Goal: Transaction & Acquisition: Book appointment/travel/reservation

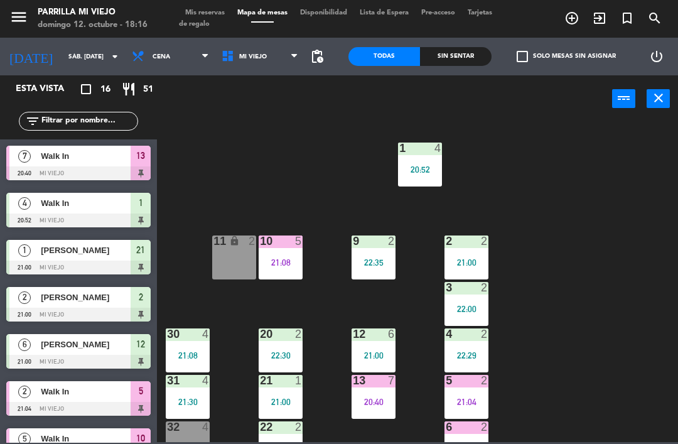
click at [62, 56] on input "sáb. [DATE]" at bounding box center [105, 56] width 86 height 19
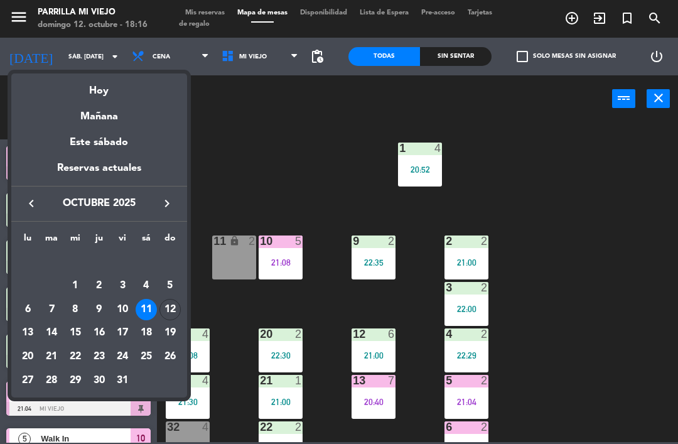
click at [57, 52] on div at bounding box center [339, 222] width 678 height 444
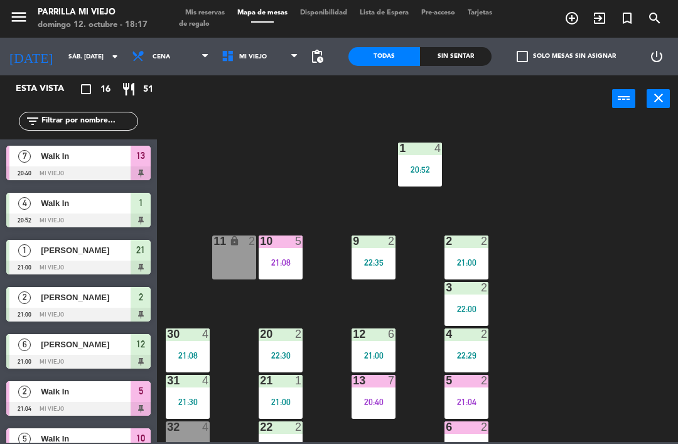
click at [62, 50] on input "sáb. [DATE]" at bounding box center [105, 56] width 86 height 19
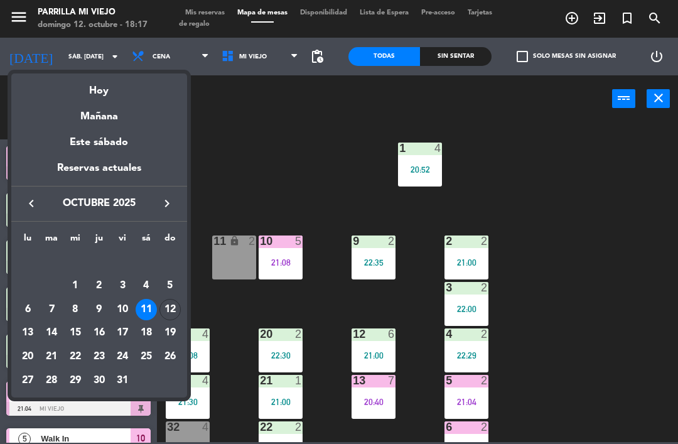
click at [114, 99] on div "Mañana" at bounding box center [99, 112] width 176 height 26
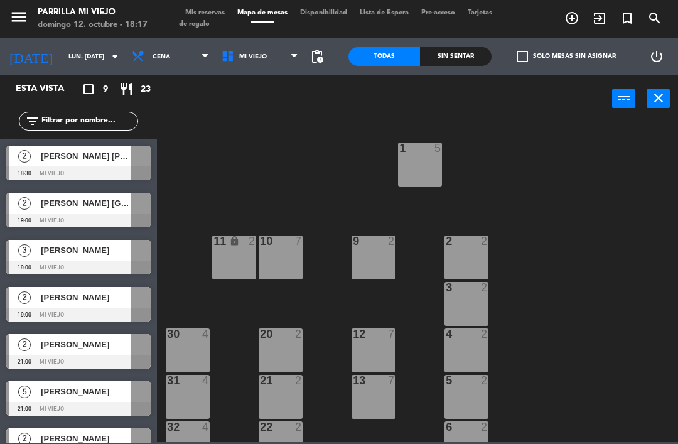
click at [65, 50] on input "lun. [DATE]" at bounding box center [105, 56] width 86 height 19
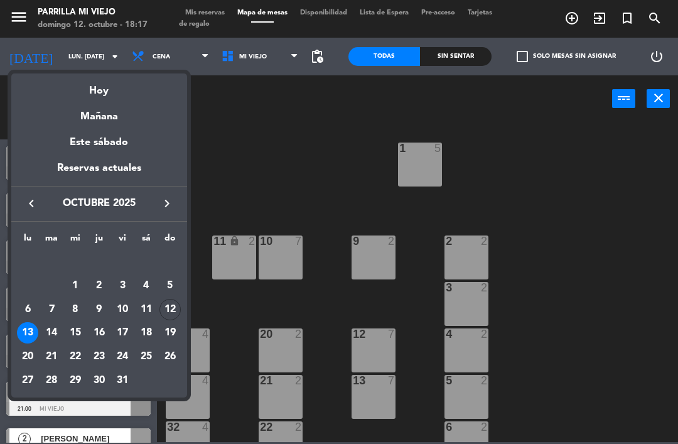
click at [95, 90] on div "Hoy" at bounding box center [99, 87] width 176 height 26
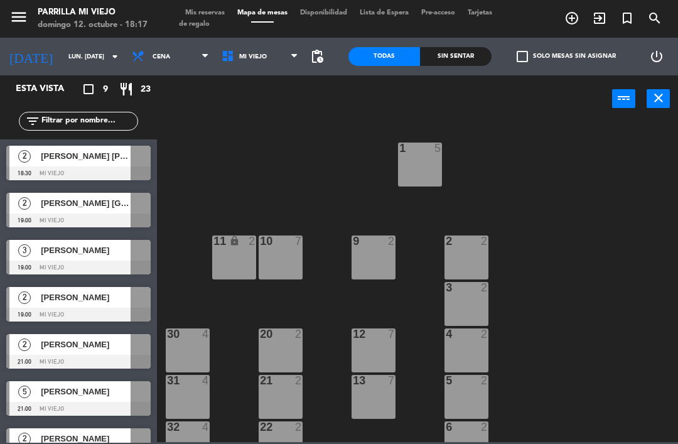
type input "dom. [DATE]"
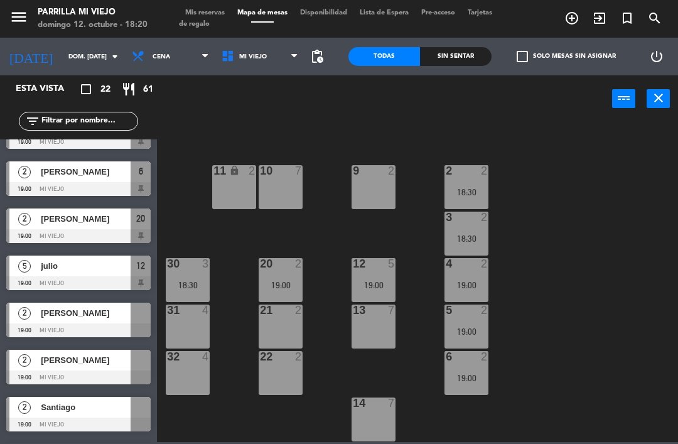
scroll to position [221, 0]
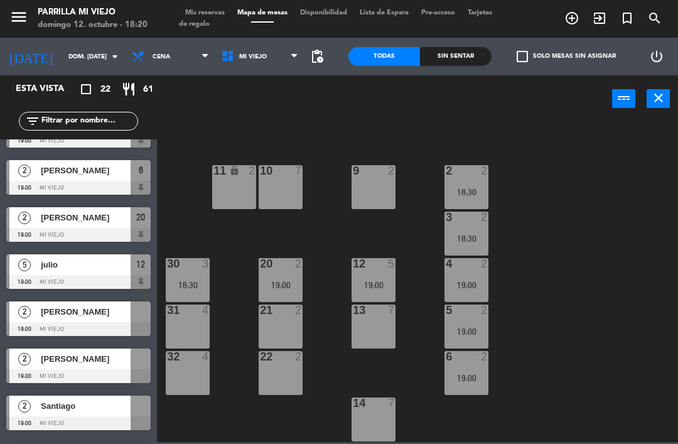
click at [111, 311] on span "[PERSON_NAME]" at bounding box center [86, 311] width 90 height 13
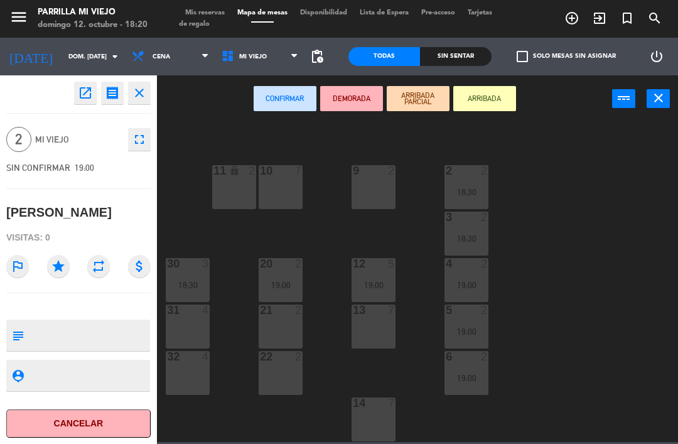
click at [148, 87] on button "close" at bounding box center [139, 93] width 23 height 23
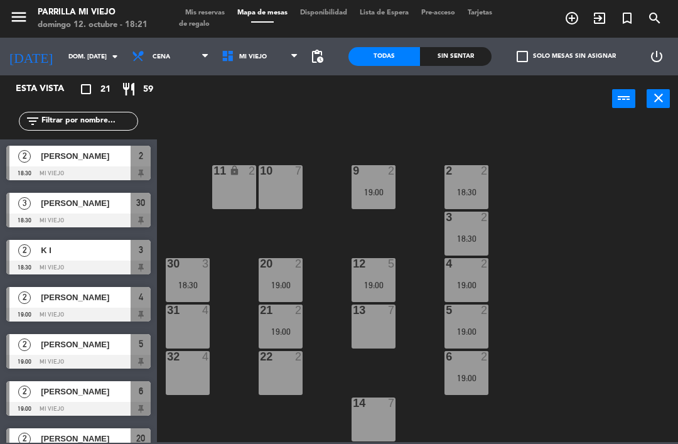
scroll to position [0, 0]
click at [381, 172] on div at bounding box center [374, 170] width 21 height 11
click at [586, 269] on div "1 5 2 2 18:30 9 2 19:00 10 7 11 lock 2 3 2 18:30 4 2 19:00 12 5 19:00 20 2 19:0…" at bounding box center [421, 282] width 515 height 322
click at [90, 255] on span "K I" at bounding box center [86, 250] width 90 height 13
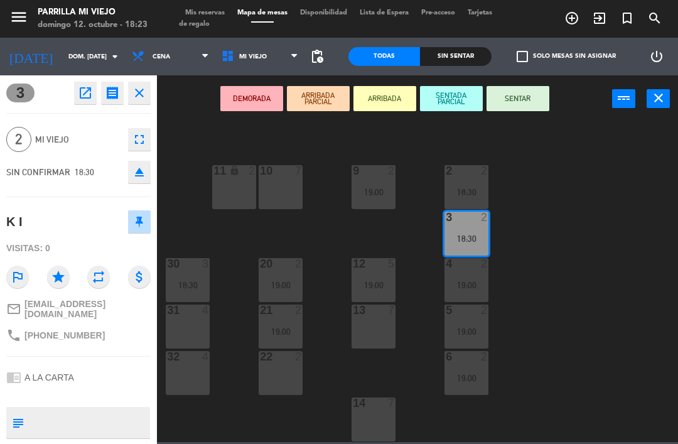
click at [141, 172] on icon "eject" at bounding box center [139, 172] width 15 height 15
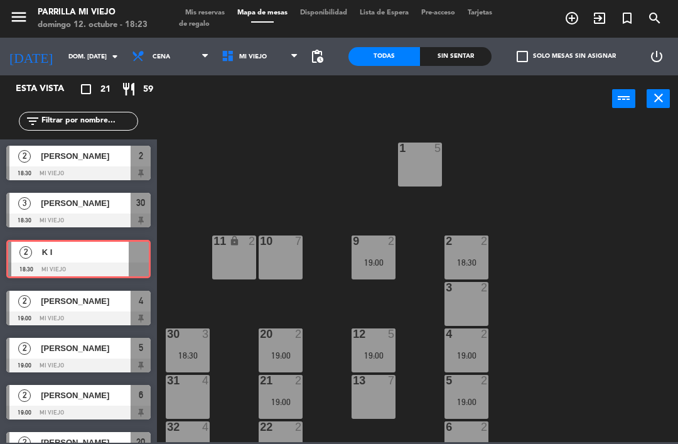
click at [90, 254] on span "K I" at bounding box center [85, 252] width 87 height 13
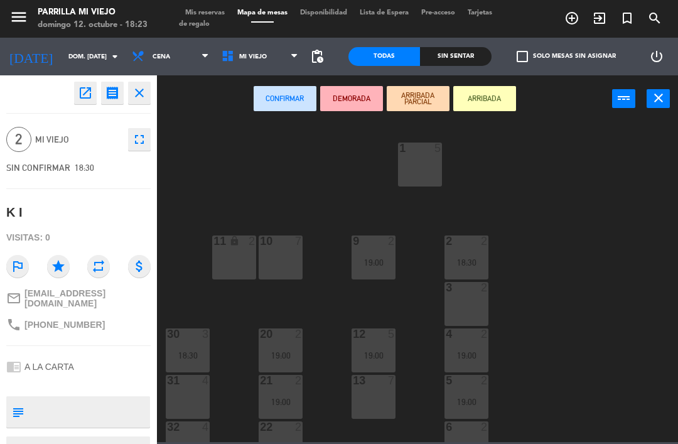
click at [145, 91] on icon "close" at bounding box center [139, 92] width 15 height 15
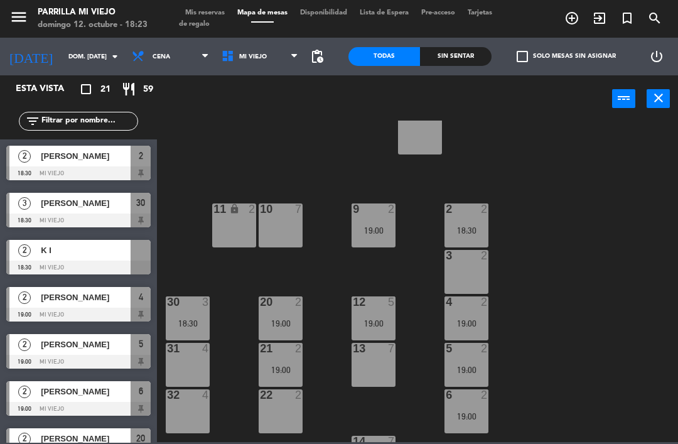
scroll to position [34, 0]
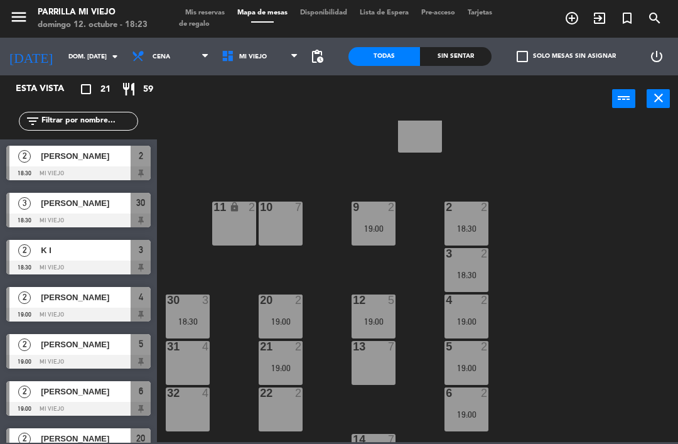
click at [476, 221] on div "2 2 18:30" at bounding box center [467, 224] width 44 height 44
click at [640, 217] on div "1 5 2 2 18:30 9 2 19:00 10 7 11 lock 2 3 2 18:30 4 2 19:00 12 5 19:00 20 2 19:0…" at bounding box center [421, 282] width 515 height 322
click at [476, 263] on div "3 2 18:30" at bounding box center [467, 270] width 44 height 44
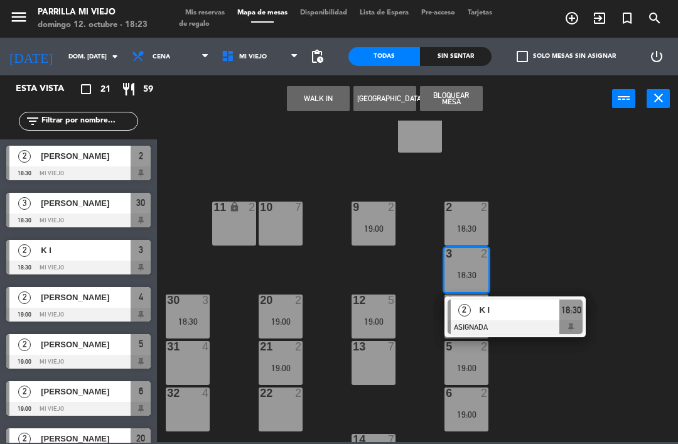
click at [657, 275] on div "1 5 2 2 18:30 9 2 19:00 10 7 11 lock 2 3 2 18:30 2 K I ASIGNADA 18:30 4 2 19:00…" at bounding box center [421, 282] width 515 height 322
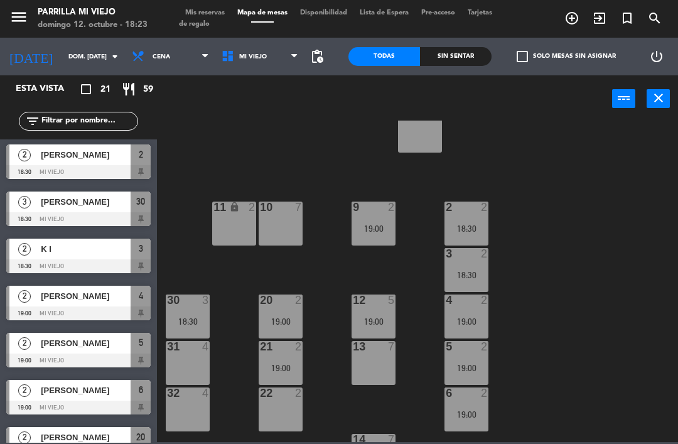
scroll to position [1, 0]
click at [96, 212] on div at bounding box center [78, 219] width 144 height 14
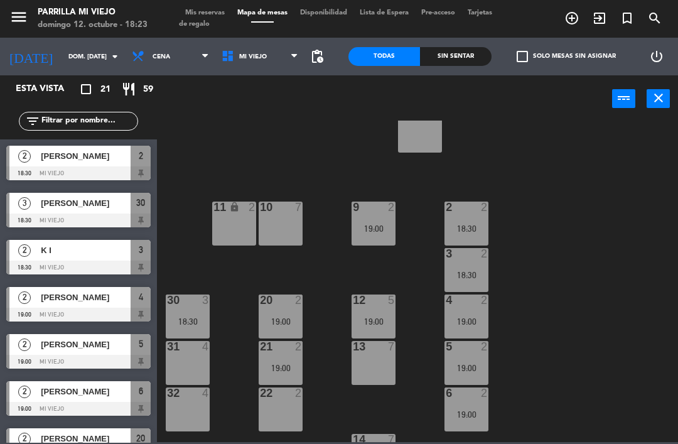
click at [194, 312] on div "30 3 18:30" at bounding box center [188, 317] width 44 height 44
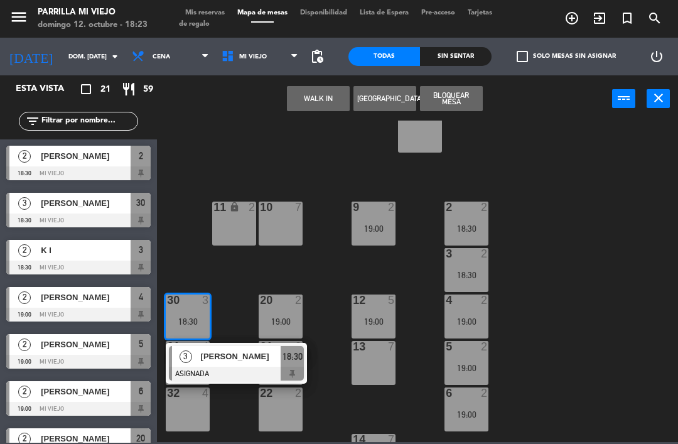
click at [290, 356] on span "18:30" at bounding box center [293, 356] width 20 height 15
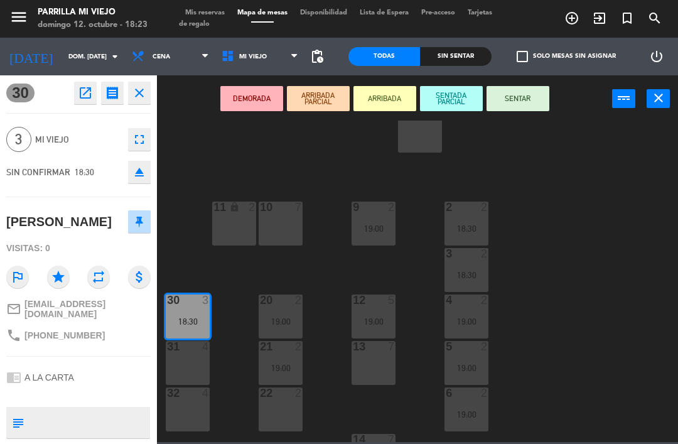
click at [143, 172] on icon "eject" at bounding box center [139, 172] width 15 height 15
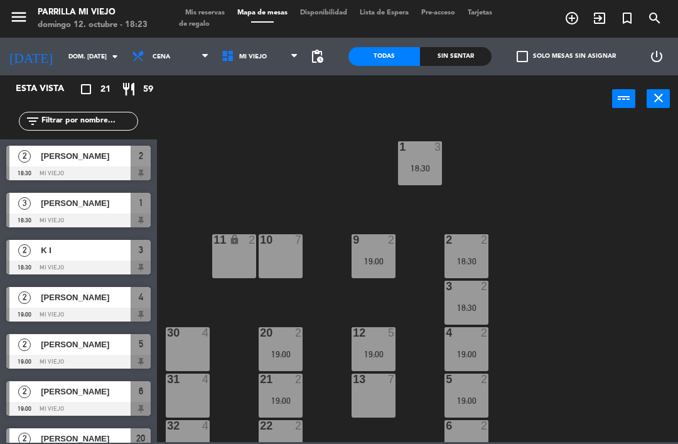
click at [409, 164] on div "18:30" at bounding box center [420, 168] width 44 height 9
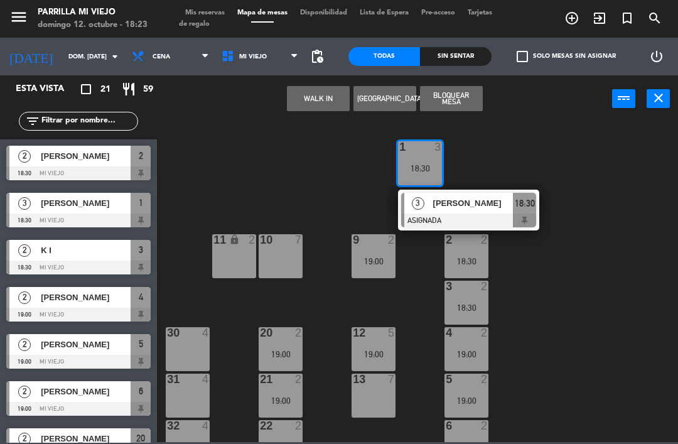
click at [524, 213] on div "18:30" at bounding box center [524, 203] width 23 height 21
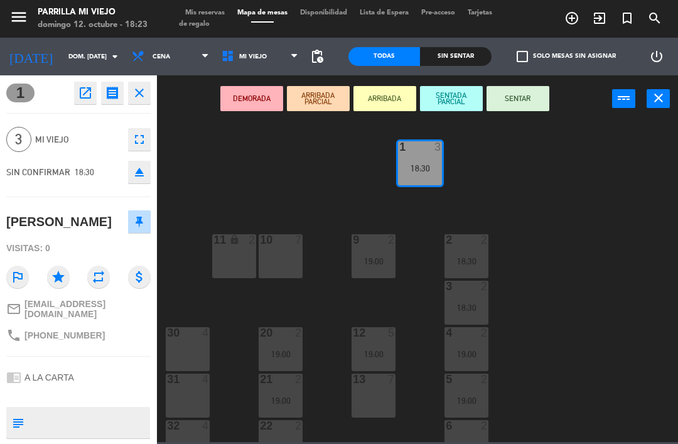
click at [146, 167] on icon "eject" at bounding box center [139, 172] width 15 height 15
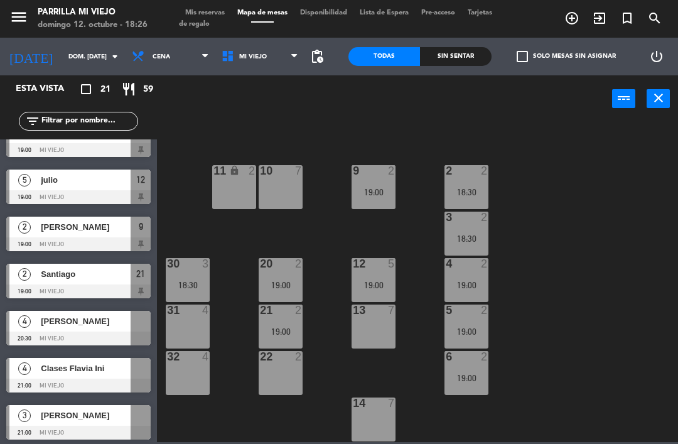
scroll to position [305, 0]
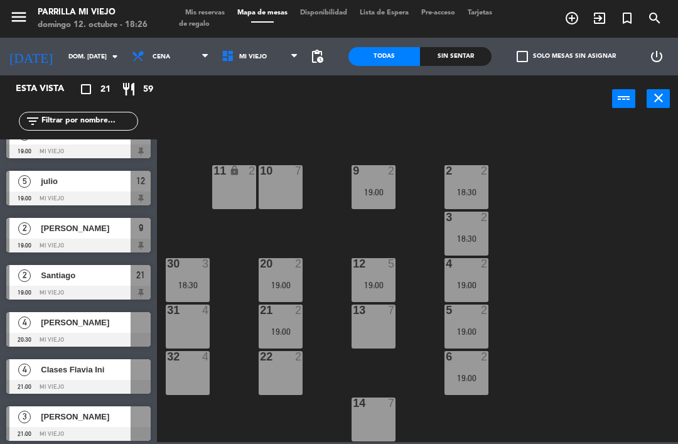
click at [219, 9] on span "Mis reservas" at bounding box center [205, 12] width 52 height 7
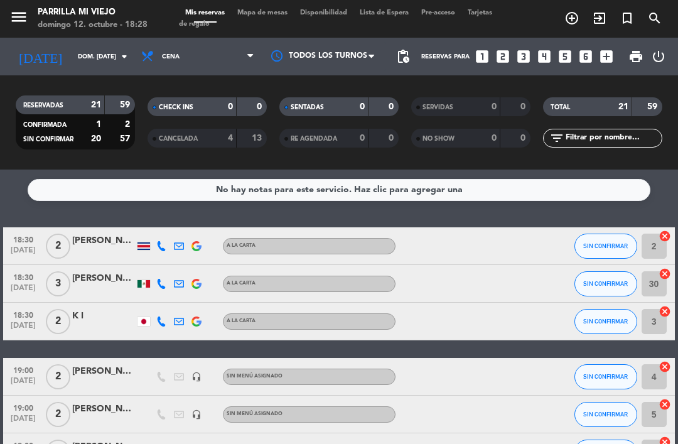
click at [270, 10] on span "Mapa de mesas" at bounding box center [262, 12] width 63 height 7
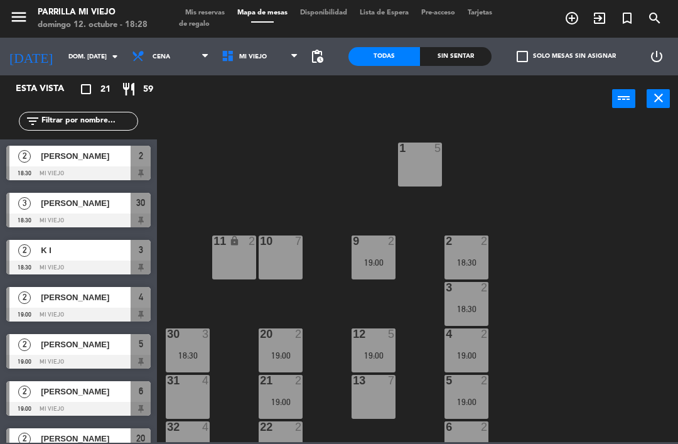
click at [465, 62] on div "Sin sentar" at bounding box center [456, 56] width 72 height 19
click at [391, 59] on div "Todas" at bounding box center [385, 56] width 72 height 19
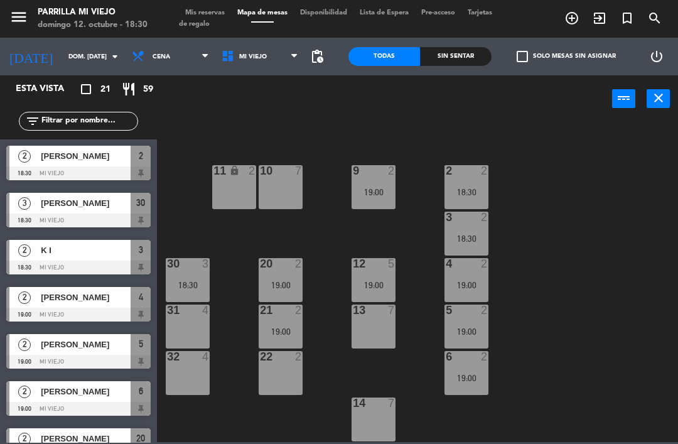
scroll to position [70, 0]
click at [290, 368] on div "22 2" at bounding box center [281, 373] width 44 height 44
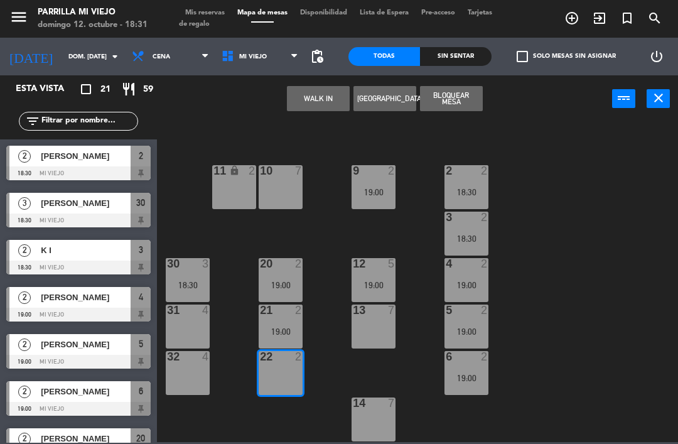
click at [320, 95] on button "WALK IN" at bounding box center [318, 98] width 63 height 25
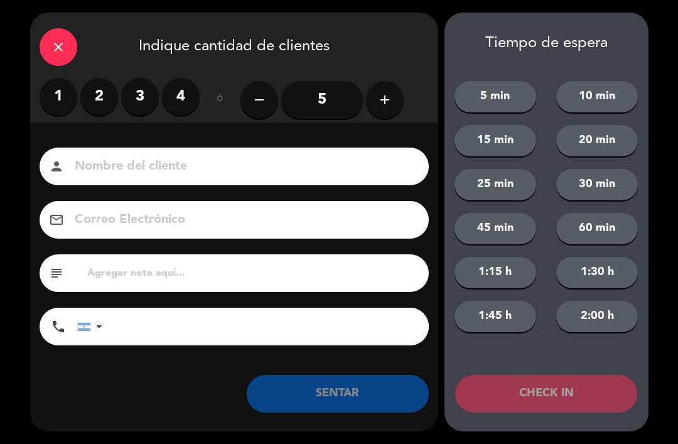
click at [94, 95] on label "2" at bounding box center [99, 97] width 38 height 38
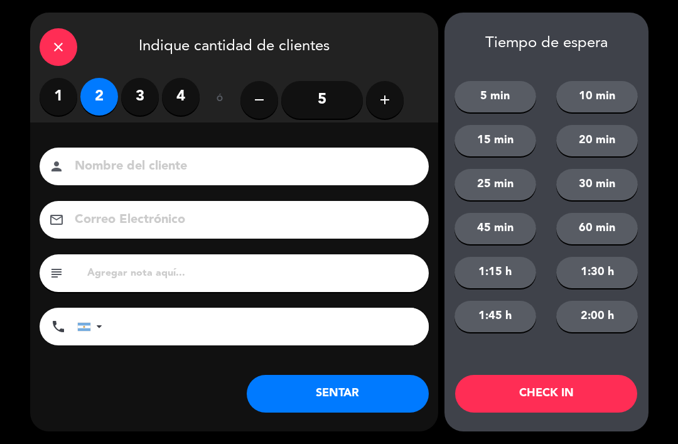
click at [345, 392] on button "SENTAR" at bounding box center [338, 394] width 182 height 38
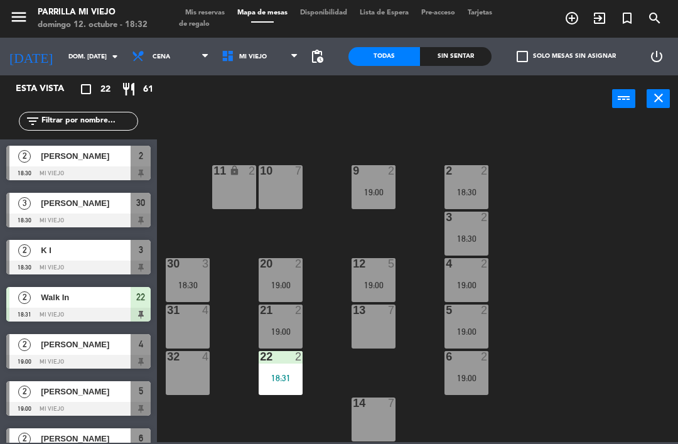
scroll to position [0, 0]
click at [202, 279] on div "30 3 18:30" at bounding box center [188, 280] width 44 height 44
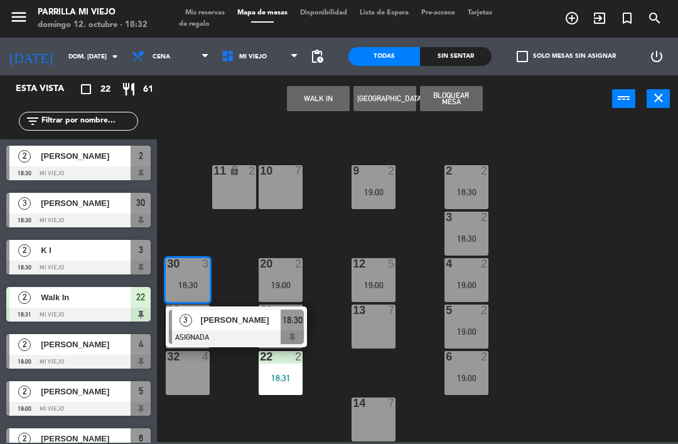
click at [299, 324] on span "18:30" at bounding box center [293, 320] width 20 height 15
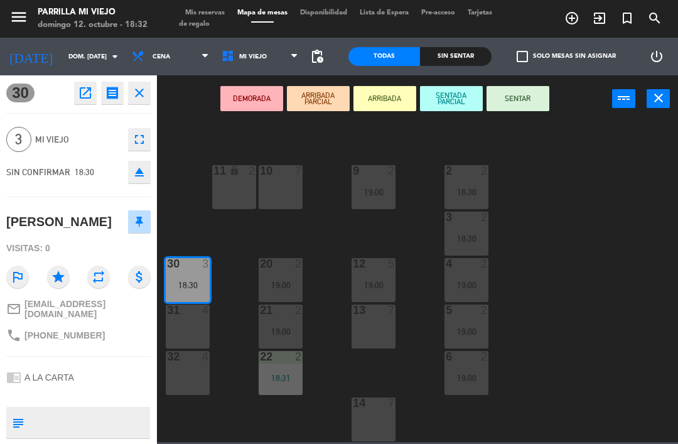
click at [529, 102] on button "SENTAR" at bounding box center [518, 98] width 63 height 25
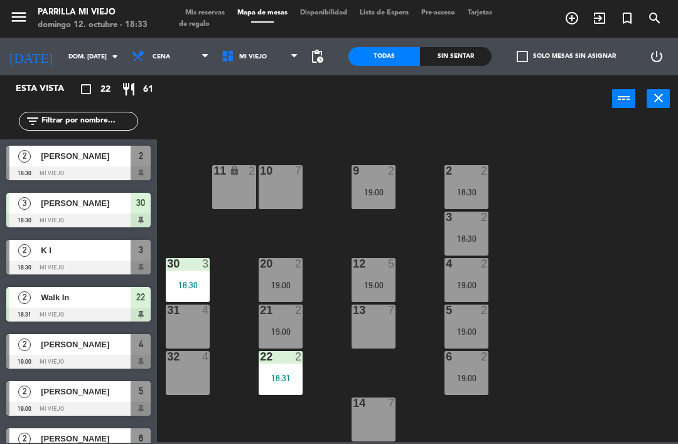
click at [120, 261] on div at bounding box center [78, 268] width 144 height 14
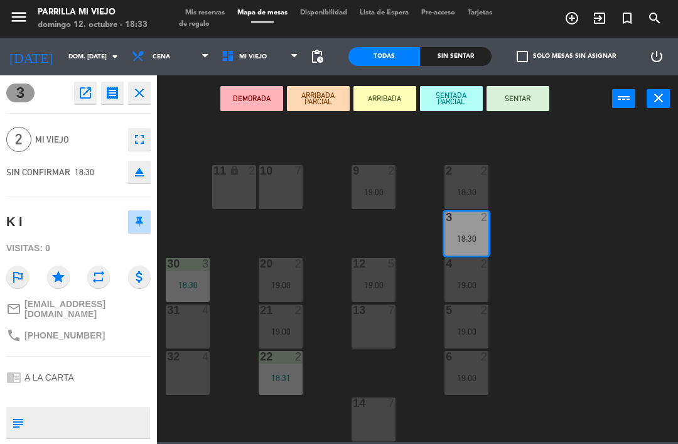
click at [525, 99] on button "SENTAR" at bounding box center [518, 98] width 63 height 25
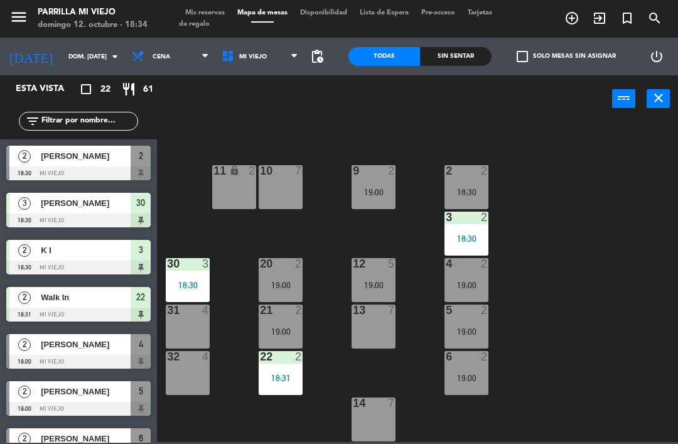
click at [109, 155] on span "[PERSON_NAME]" at bounding box center [86, 156] width 90 height 13
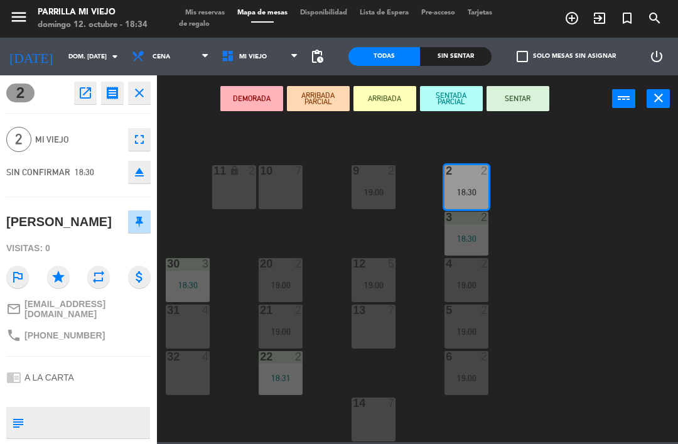
click at [531, 101] on button "SENTAR" at bounding box center [518, 98] width 63 height 25
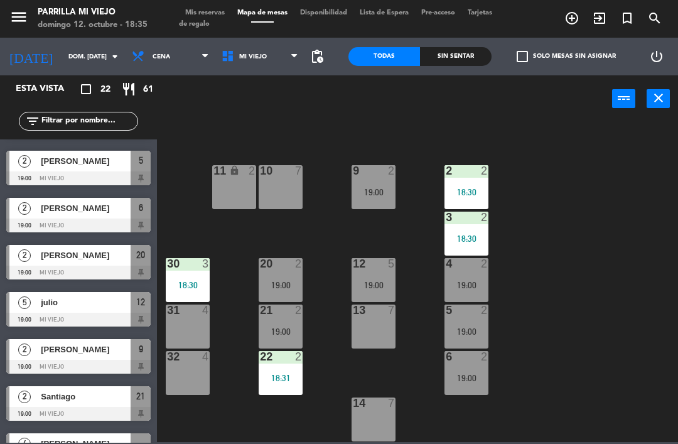
scroll to position [231, 0]
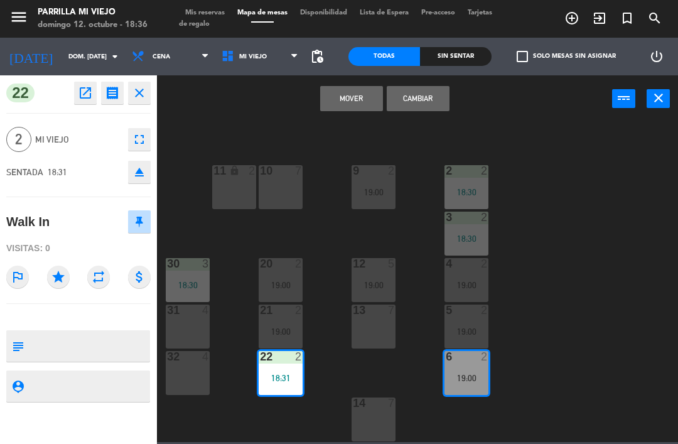
click at [469, 368] on div "6 2 19:00" at bounding box center [467, 373] width 44 height 44
click at [437, 104] on button "Cambiar" at bounding box center [418, 98] width 63 height 25
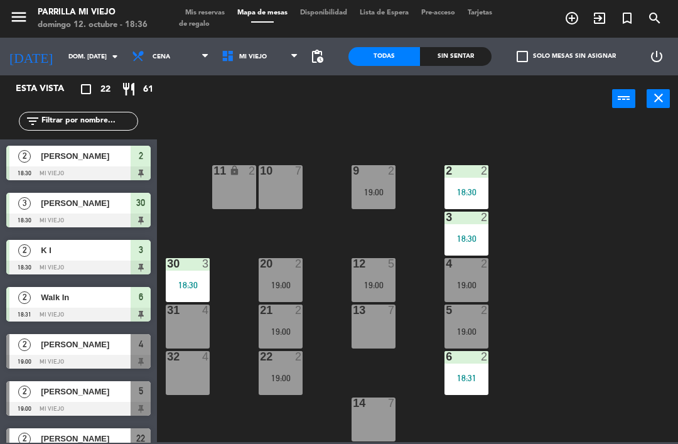
scroll to position [0, 0]
click at [467, 53] on div "Sin sentar" at bounding box center [456, 56] width 72 height 19
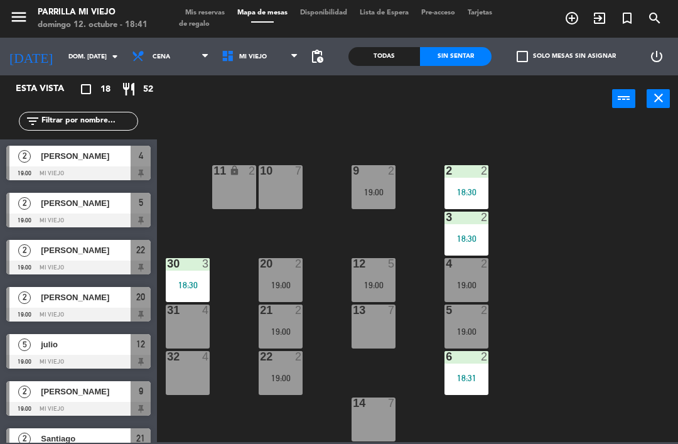
click at [102, 206] on span "[PERSON_NAME]" at bounding box center [86, 203] width 90 height 13
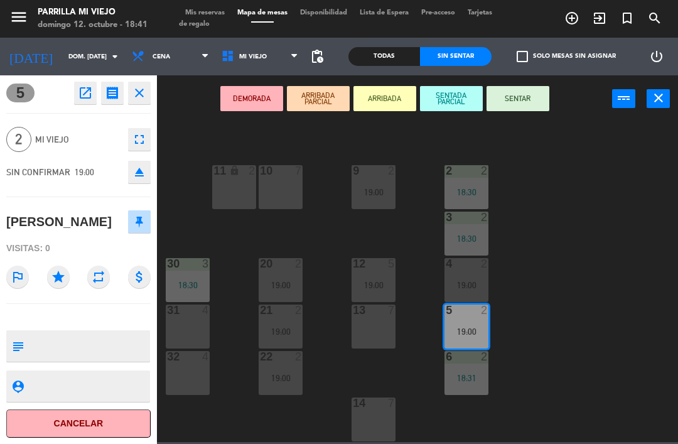
click at [529, 101] on button "SENTAR" at bounding box center [518, 98] width 63 height 25
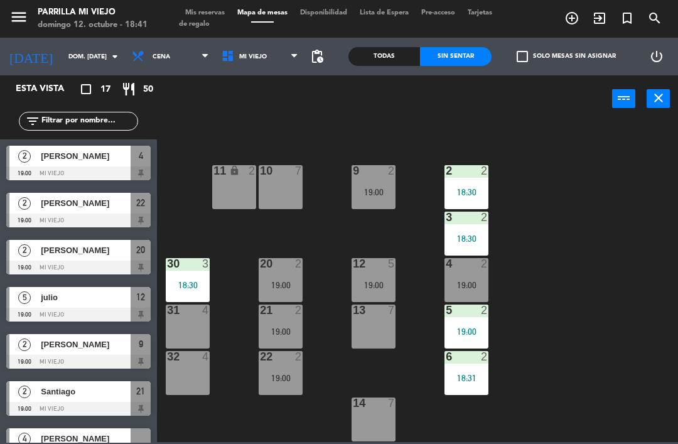
click at [460, 56] on div "Sin sentar" at bounding box center [456, 56] width 72 height 19
click at [393, 55] on div "Todas" at bounding box center [385, 56] width 72 height 19
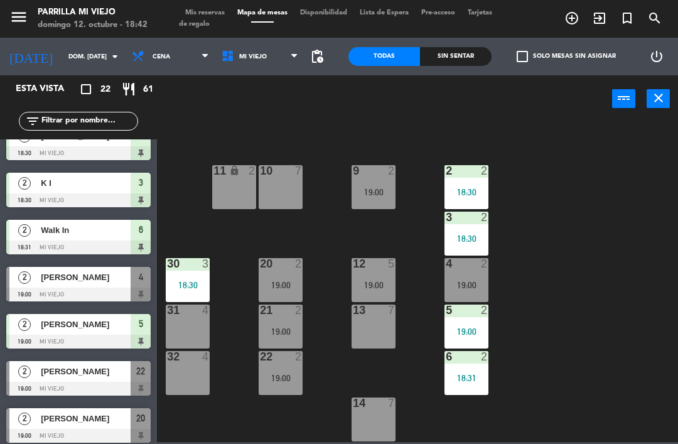
scroll to position [63, 0]
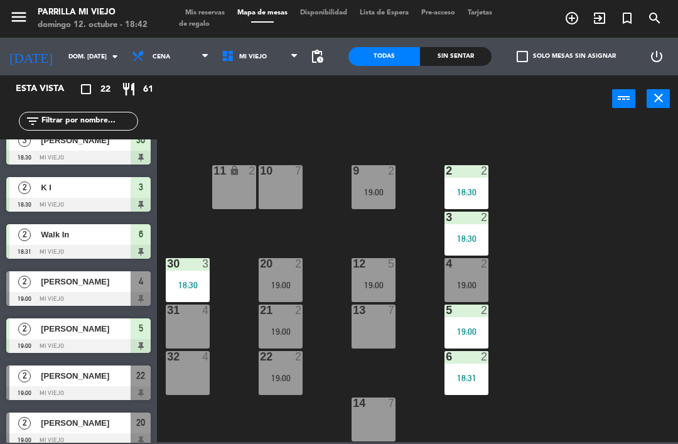
click at [455, 54] on div "Sin sentar" at bounding box center [456, 56] width 72 height 19
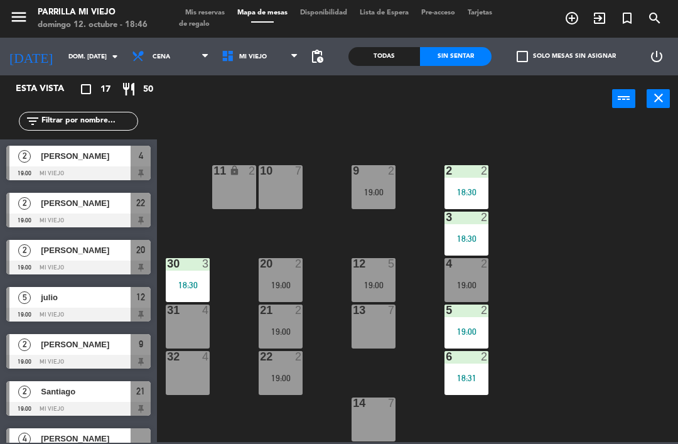
scroll to position [0, 0]
click at [213, 12] on span "Mis reservas" at bounding box center [205, 12] width 52 height 7
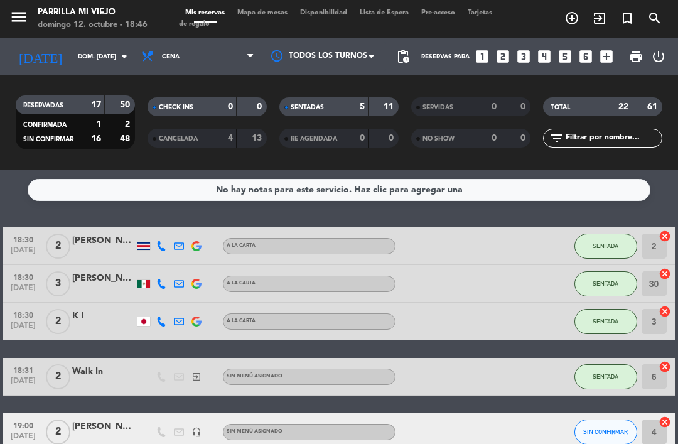
click at [114, 50] on input "dom. [DATE]" at bounding box center [115, 56] width 86 height 19
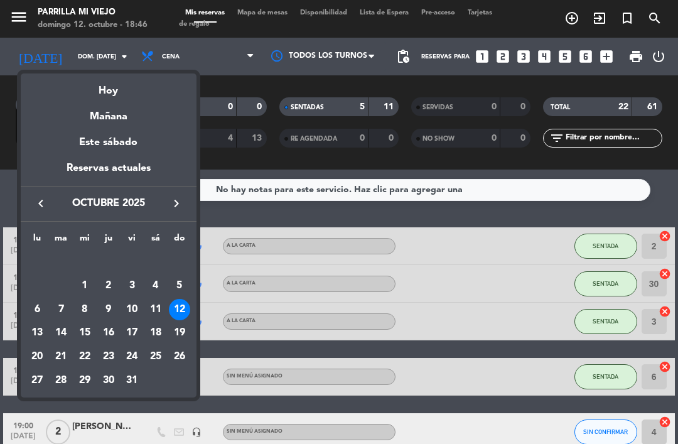
click at [136, 112] on div "Mañana" at bounding box center [109, 112] width 176 height 26
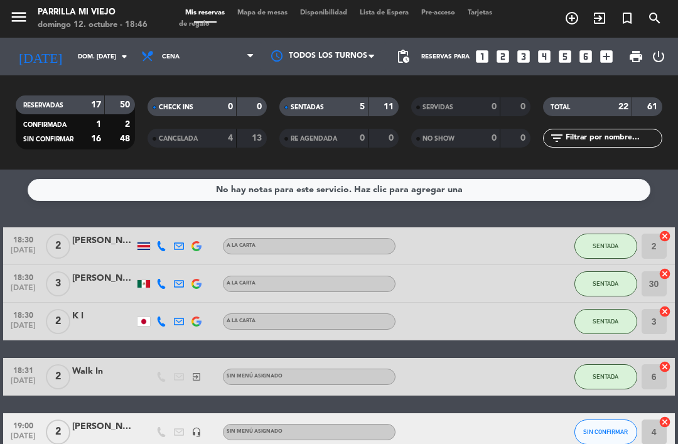
type input "lun. [DATE]"
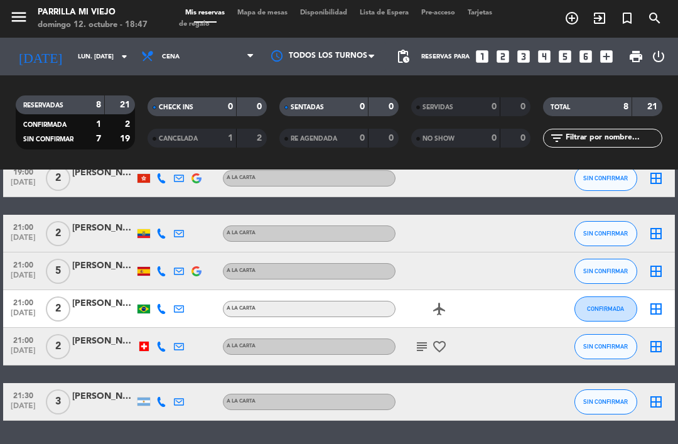
scroll to position [143, 0]
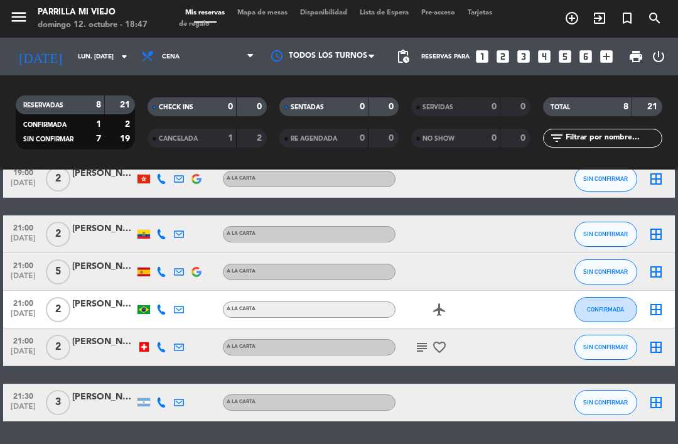
click at [549, 52] on icon "looks_4" at bounding box center [545, 56] width 16 height 16
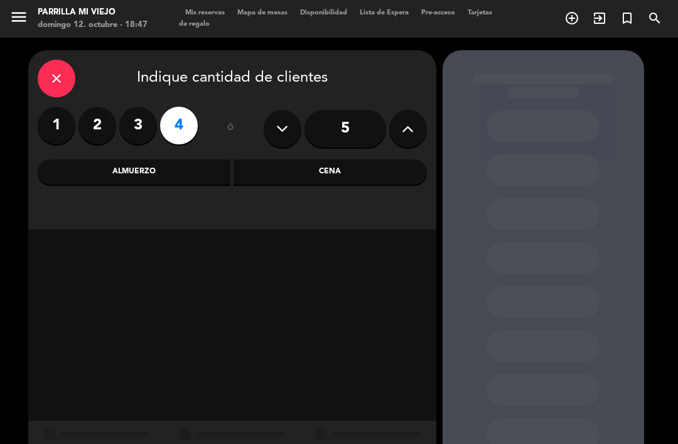
click at [357, 126] on input "5" at bounding box center [346, 129] width 82 height 38
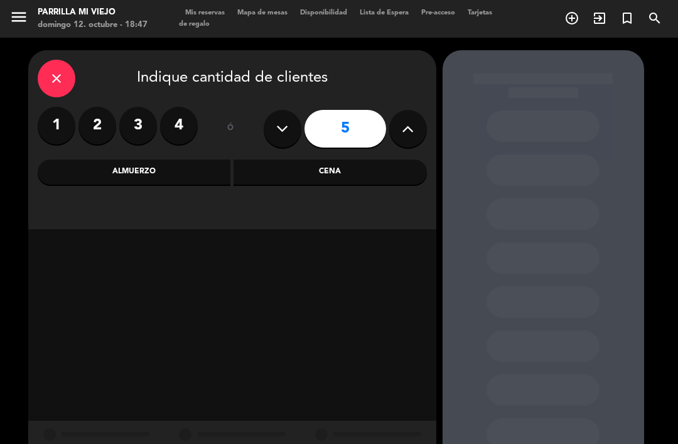
click at [379, 170] on div "Cena" at bounding box center [330, 172] width 193 height 25
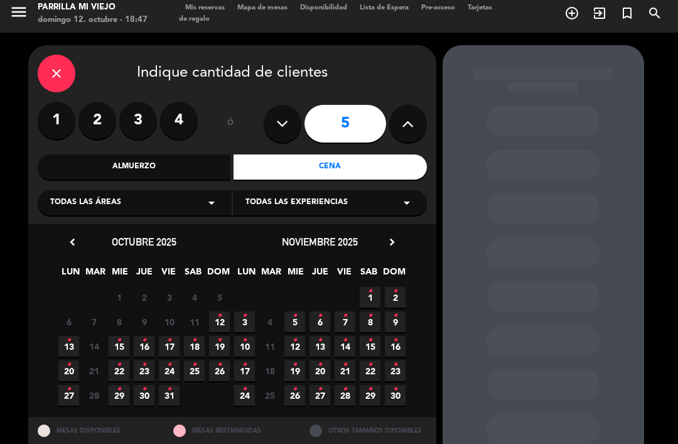
scroll to position [4, 0]
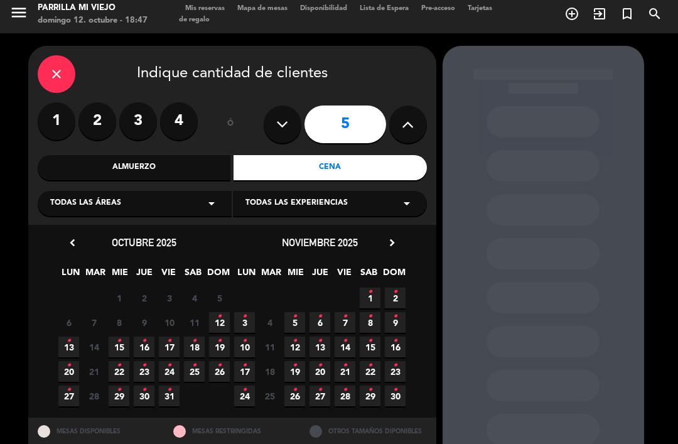
click at [74, 339] on span "13 •" at bounding box center [68, 347] width 21 height 21
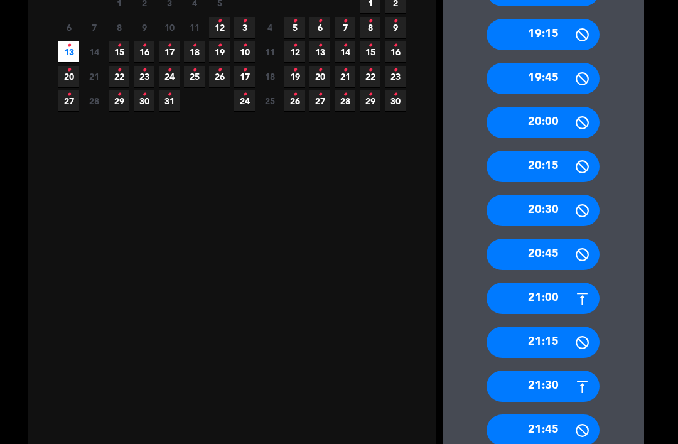
scroll to position [305, 0]
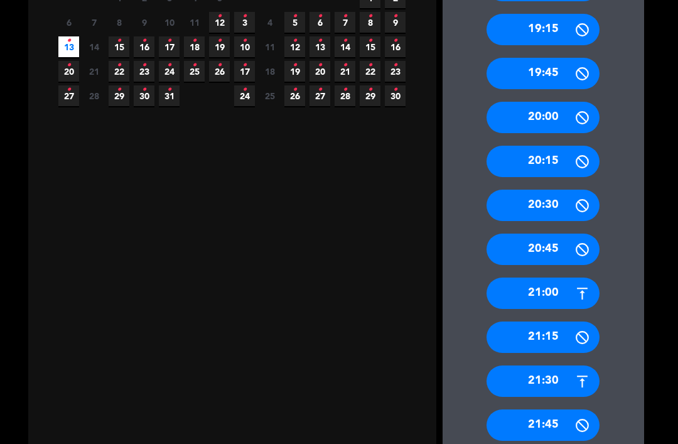
click at [546, 278] on div "21:00" at bounding box center [543, 293] width 113 height 31
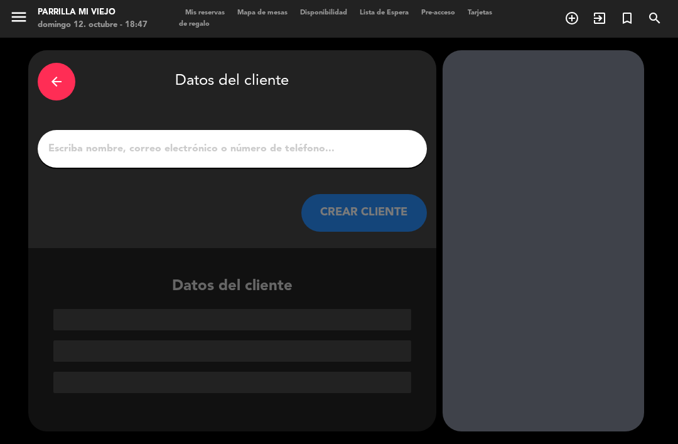
scroll to position [0, 0]
click at [241, 140] on input "1" at bounding box center [232, 149] width 371 height 18
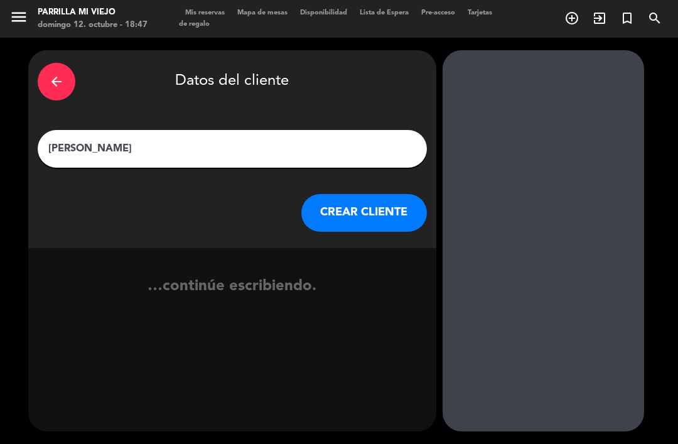
type input "[PERSON_NAME]"
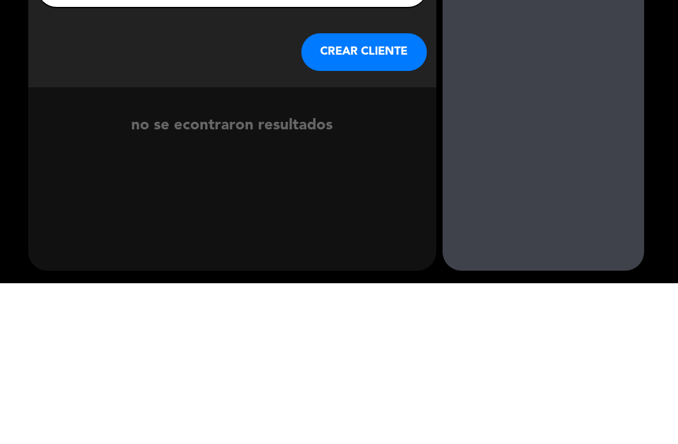
click at [398, 194] on button "CREAR CLIENTE" at bounding box center [365, 213] width 126 height 38
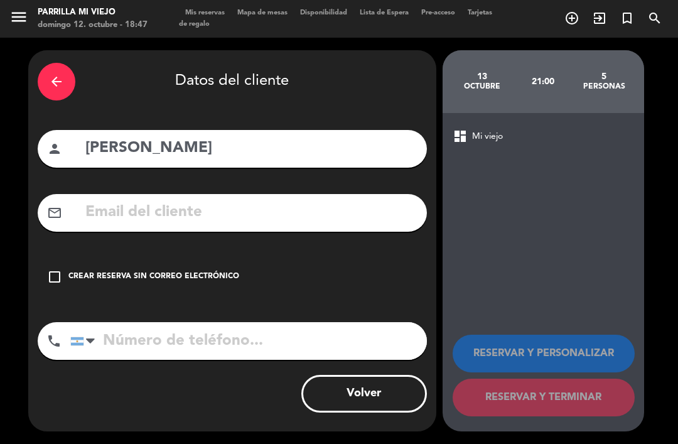
click at [163, 271] on div "Crear reserva sin correo electrónico" at bounding box center [153, 277] width 171 height 13
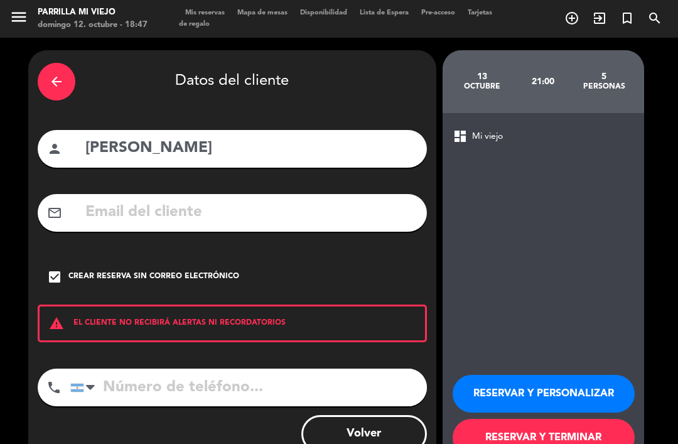
click at [182, 369] on input "tel" at bounding box center [248, 388] width 357 height 38
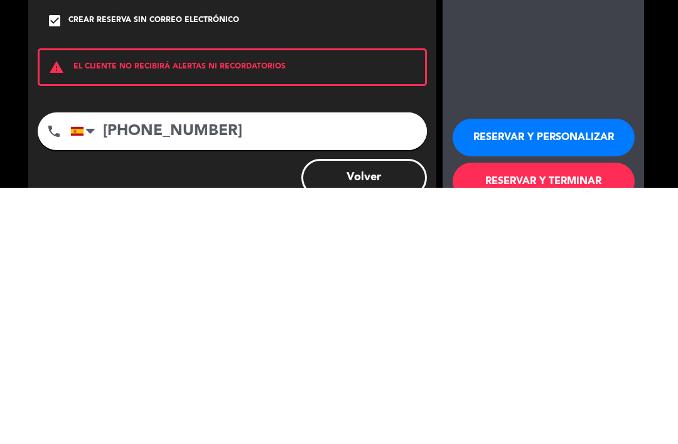
type input "[PHONE_NUMBER]"
click at [554, 419] on button "RESERVAR Y TERMINAR" at bounding box center [544, 438] width 182 height 38
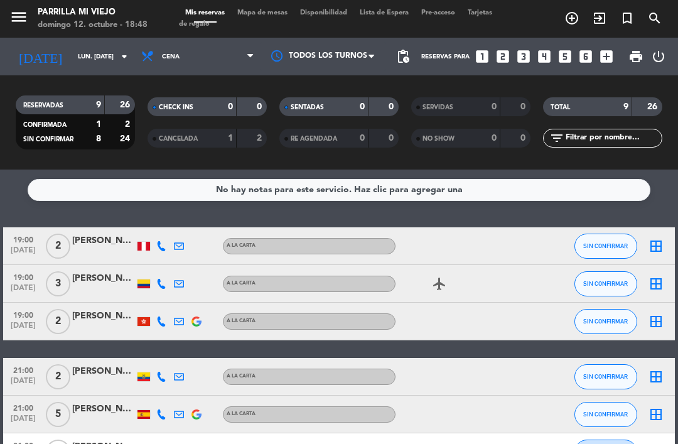
click at [72, 47] on input "lun. [DATE]" at bounding box center [115, 56] width 86 height 19
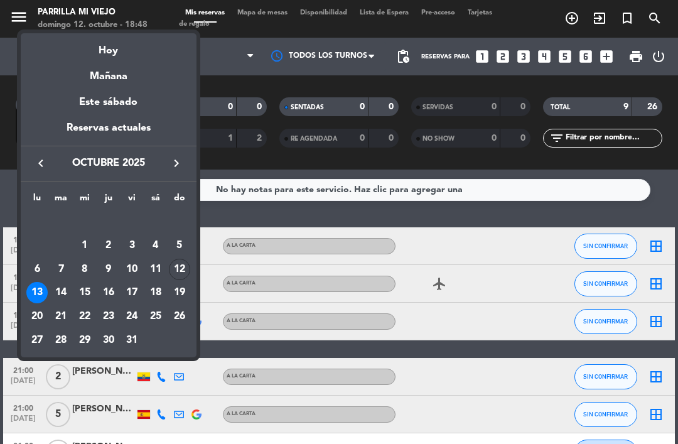
click at [126, 50] on div "Hoy" at bounding box center [109, 46] width 176 height 26
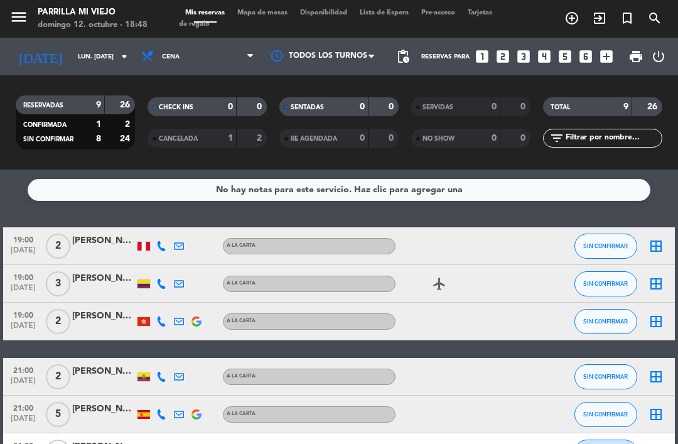
type input "dom. [DATE]"
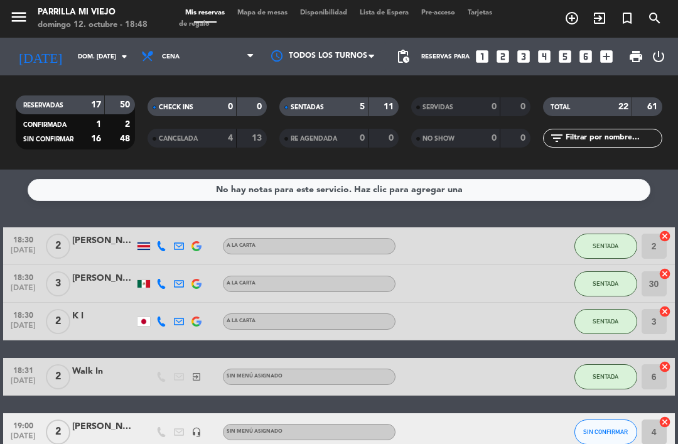
click at [115, 47] on input "dom. [DATE]" at bounding box center [115, 56] width 86 height 19
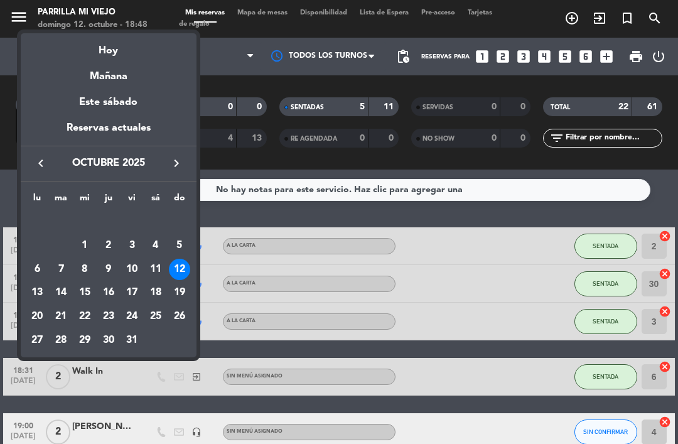
click at [114, 41] on div "Hoy" at bounding box center [109, 46] width 176 height 26
